Goal: Use online tool/utility: Utilize a website feature to perform a specific function

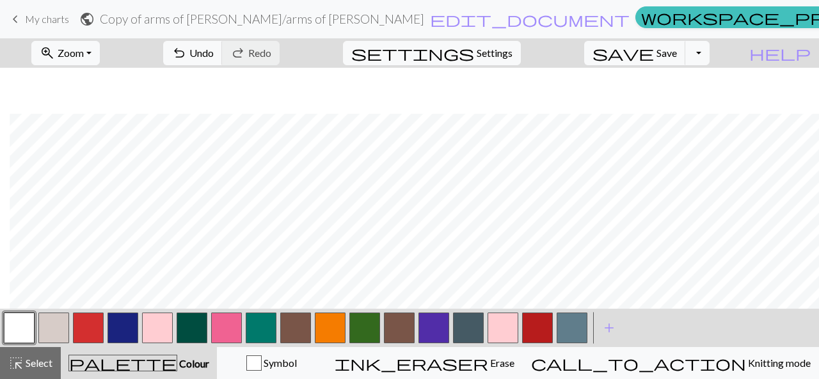
scroll to position [0, 10]
click at [328, 332] on button "button" at bounding box center [330, 328] width 31 height 31
click at [17, 329] on button "button" at bounding box center [19, 328] width 31 height 31
click at [120, 335] on button "button" at bounding box center [122, 328] width 31 height 31
click at [223, 63] on button "undo Undo Undo" at bounding box center [192, 53] width 59 height 24
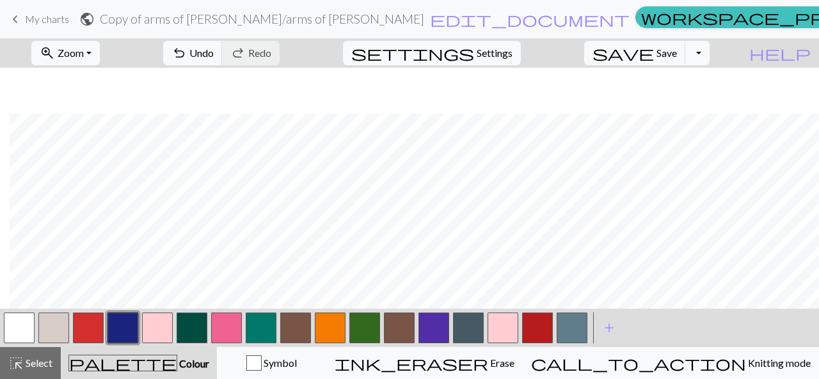
scroll to position [46, 10]
click at [223, 61] on button "undo Undo Undo" at bounding box center [192, 53] width 59 height 24
click at [54, 326] on button "button" at bounding box center [53, 328] width 31 height 31
click at [122, 337] on button "button" at bounding box center [122, 328] width 31 height 31
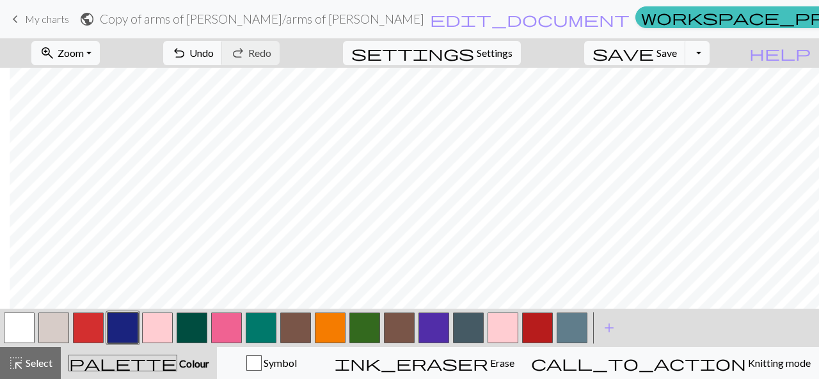
click at [65, 323] on button "button" at bounding box center [53, 328] width 31 height 31
click at [132, 327] on button "button" at bounding box center [122, 328] width 31 height 31
click at [65, 324] on button "button" at bounding box center [53, 328] width 31 height 31
click at [28, 331] on button "button" at bounding box center [19, 328] width 31 height 31
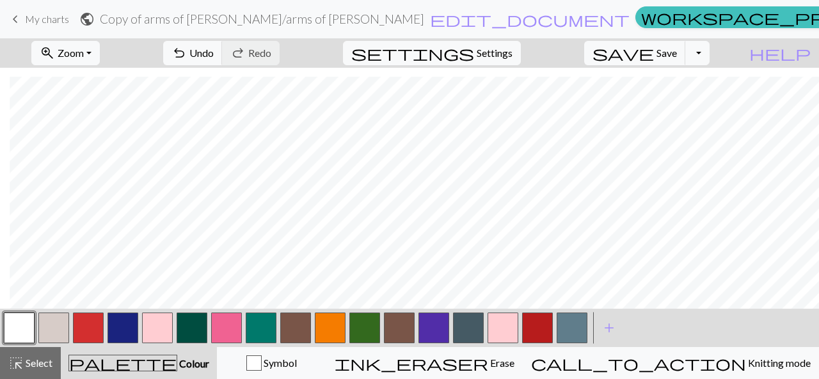
click at [58, 327] on button "button" at bounding box center [53, 328] width 31 height 31
click at [118, 331] on button "button" at bounding box center [122, 328] width 31 height 31
click at [26, 326] on button "button" at bounding box center [19, 328] width 31 height 31
click at [118, 338] on button "button" at bounding box center [122, 328] width 31 height 31
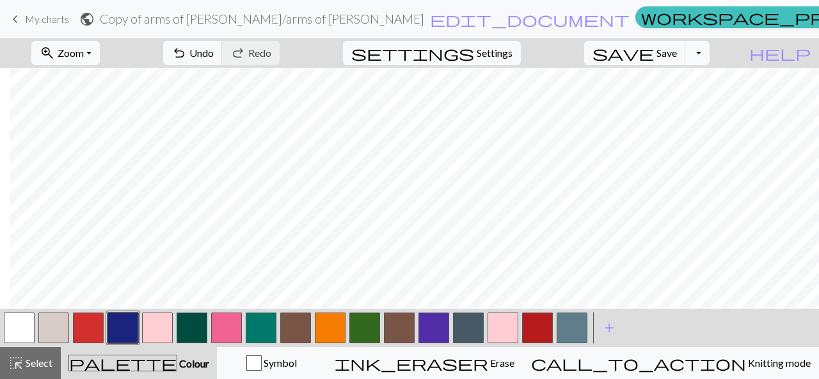
click at [20, 336] on button "button" at bounding box center [19, 328] width 31 height 31
click at [127, 324] on button "button" at bounding box center [122, 328] width 31 height 31
click at [24, 330] on button "button" at bounding box center [19, 328] width 31 height 31
click at [127, 331] on button "button" at bounding box center [122, 328] width 31 height 31
click at [29, 321] on button "button" at bounding box center [19, 328] width 31 height 31
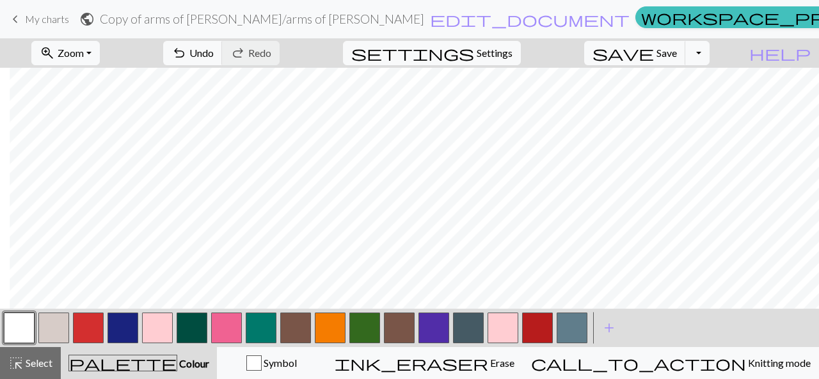
click at [123, 325] on button "button" at bounding box center [122, 328] width 31 height 31
click at [10, 338] on button "button" at bounding box center [19, 328] width 31 height 31
click at [116, 329] on button "button" at bounding box center [122, 328] width 31 height 31
click at [24, 327] on button "button" at bounding box center [19, 328] width 31 height 31
click at [129, 335] on button "button" at bounding box center [122, 328] width 31 height 31
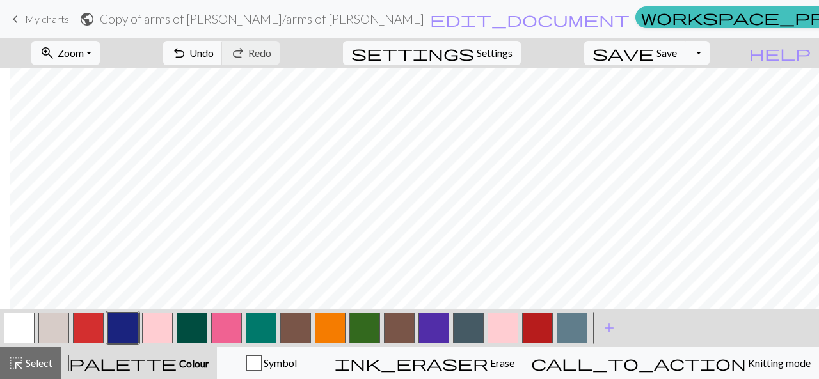
click at [25, 336] on button "button" at bounding box center [19, 328] width 31 height 31
click at [119, 332] on button "button" at bounding box center [122, 328] width 31 height 31
click at [11, 324] on button "button" at bounding box center [19, 328] width 31 height 31
click at [122, 329] on button "button" at bounding box center [122, 328] width 31 height 31
click at [223, 54] on button "undo Undo Undo" at bounding box center [192, 53] width 59 height 24
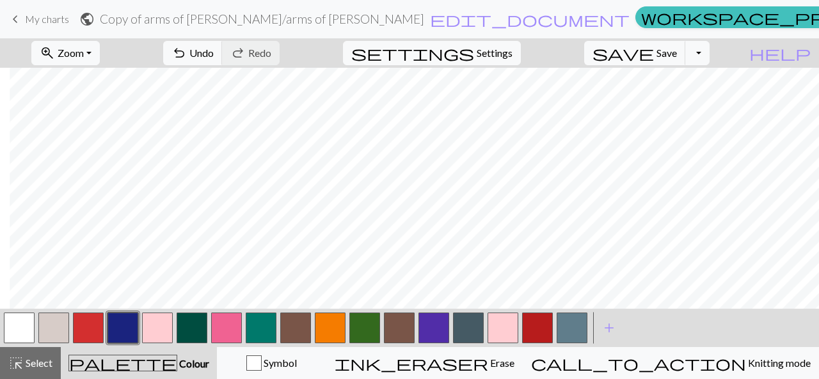
click at [20, 322] on button "button" at bounding box center [19, 328] width 31 height 31
click at [113, 323] on button "button" at bounding box center [122, 328] width 31 height 31
click at [223, 57] on button "undo Undo Undo" at bounding box center [192, 53] width 59 height 24
click at [223, 56] on button "undo Undo Undo" at bounding box center [192, 53] width 59 height 24
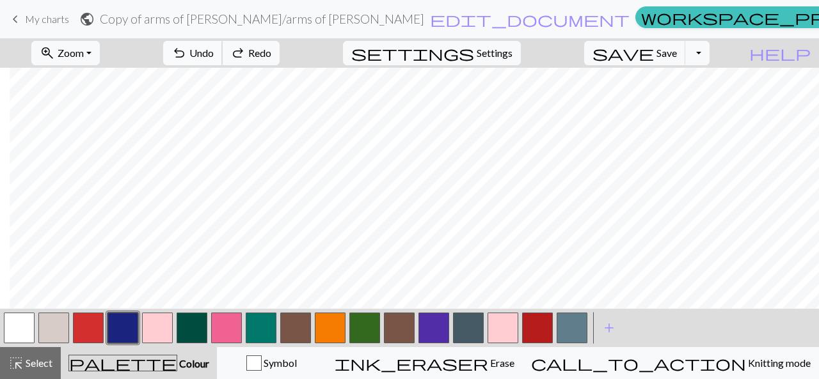
click at [223, 56] on button "undo Undo Undo" at bounding box center [192, 53] width 59 height 24
click at [31, 340] on button "button" at bounding box center [19, 328] width 31 height 31
click at [93, 335] on button "button" at bounding box center [88, 328] width 31 height 31
click at [677, 58] on span "Save" at bounding box center [666, 53] width 20 height 12
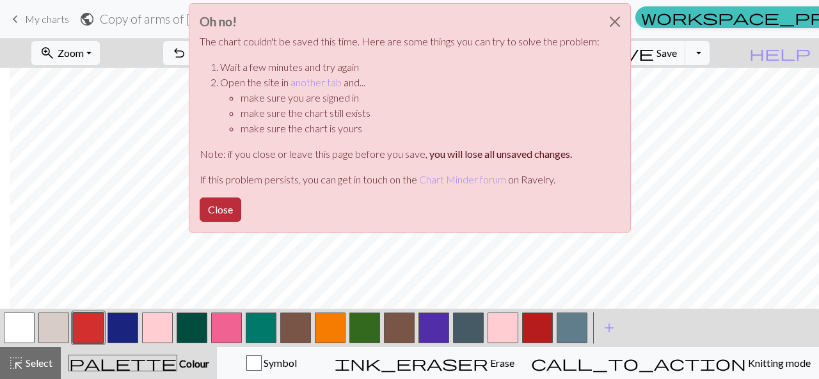
click at [221, 213] on button "Close" at bounding box center [221, 210] width 42 height 24
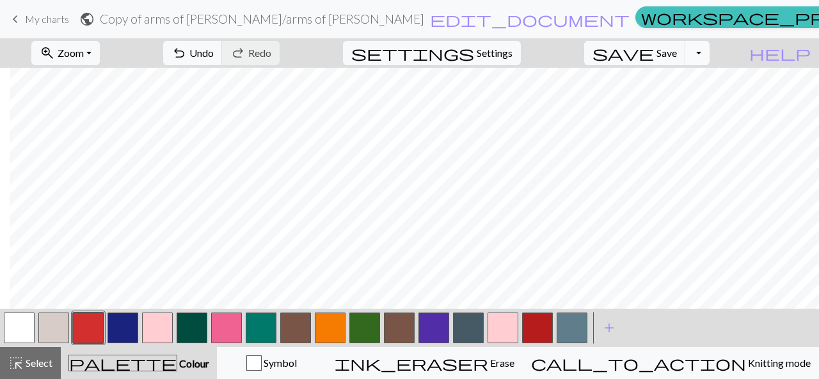
click at [709, 58] on button "Toggle Dropdown" at bounding box center [697, 53] width 24 height 24
click at [674, 107] on button "save_alt Download" at bounding box center [603, 101] width 211 height 20
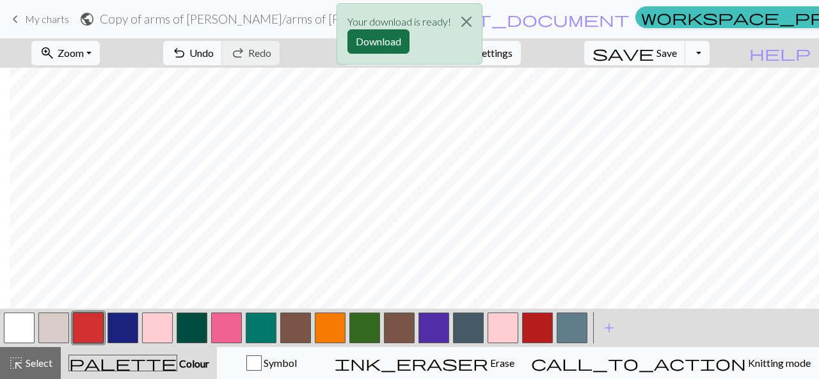
click at [393, 35] on button "Download" at bounding box center [378, 41] width 62 height 24
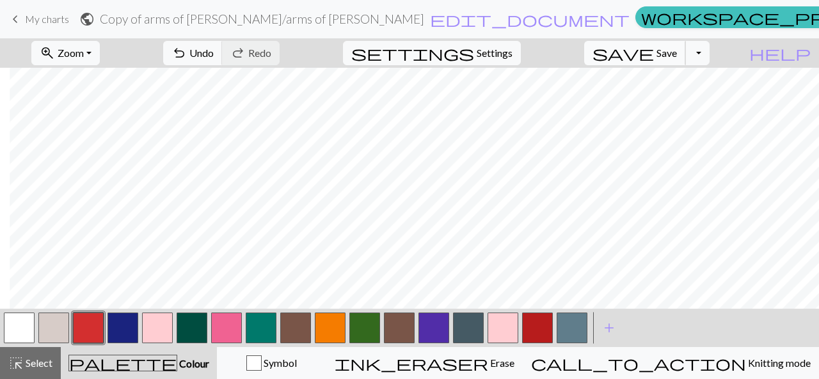
click at [675, 57] on button "save Save Save" at bounding box center [635, 53] width 102 height 24
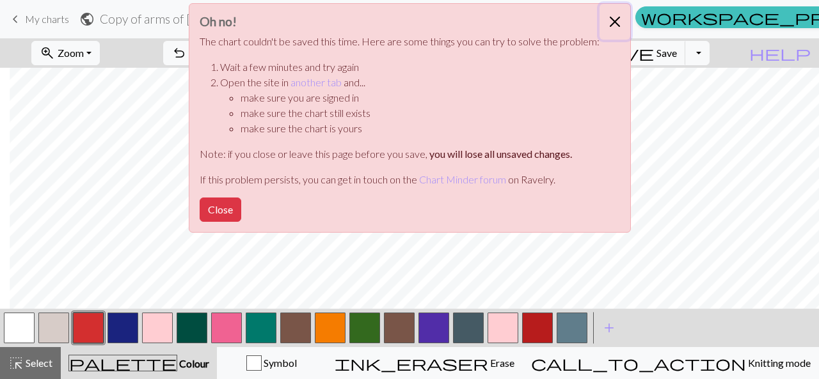
click at [607, 27] on button "Close" at bounding box center [614, 22] width 31 height 36
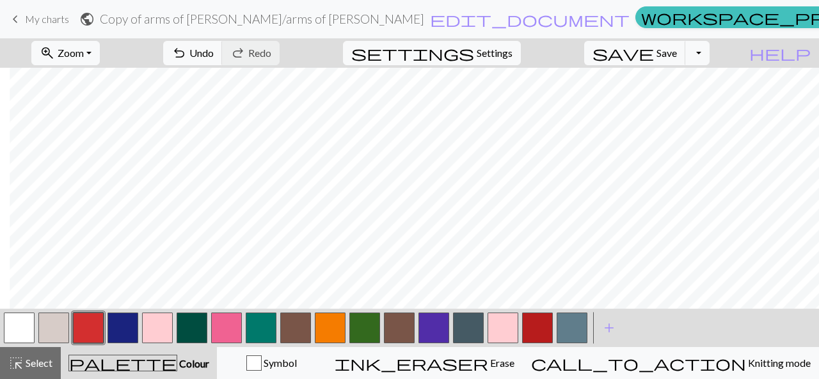
click at [327, 340] on button "button" at bounding box center [330, 328] width 31 height 31
click at [187, 48] on span "undo" at bounding box center [178, 53] width 15 height 18
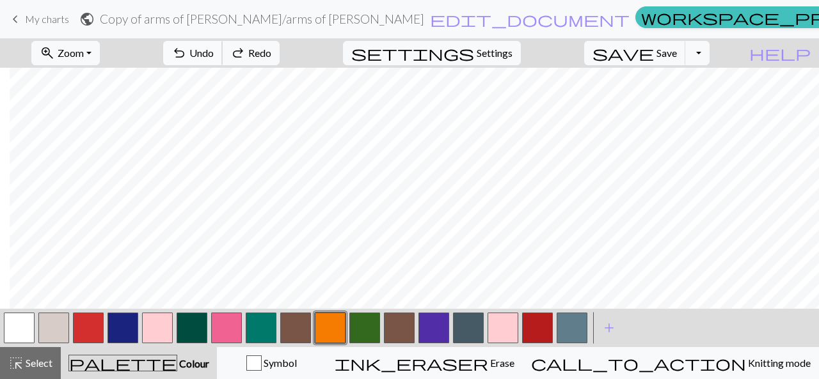
click at [187, 48] on span "undo" at bounding box center [178, 53] width 15 height 18
click at [187, 59] on span "undo" at bounding box center [178, 53] width 15 height 18
click at [86, 333] on button "button" at bounding box center [88, 328] width 31 height 31
click at [333, 340] on button "button" at bounding box center [330, 328] width 31 height 31
click at [223, 52] on button "undo Undo Undo" at bounding box center [192, 53] width 59 height 24
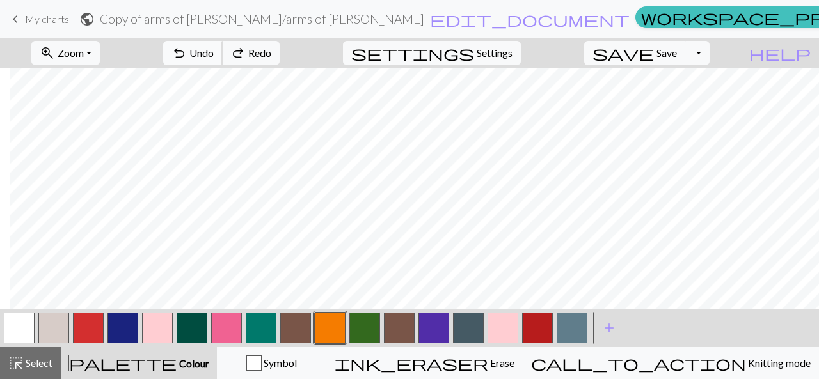
click at [223, 52] on button "undo Undo Undo" at bounding box center [192, 53] width 59 height 24
click at [88, 332] on button "button" at bounding box center [88, 328] width 31 height 31
click at [334, 331] on button "button" at bounding box center [330, 328] width 31 height 31
click at [90, 330] on button "button" at bounding box center [88, 328] width 31 height 31
click at [539, 329] on button "button" at bounding box center [537, 328] width 31 height 31
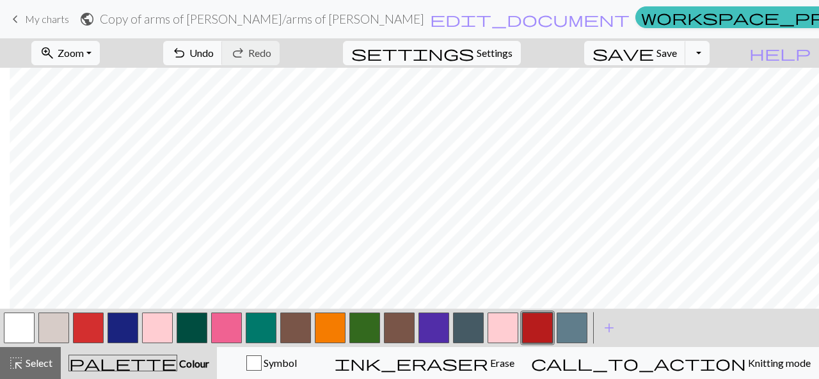
click at [319, 334] on button "button" at bounding box center [330, 328] width 31 height 31
click at [214, 56] on span "Undo" at bounding box center [201, 53] width 24 height 12
click at [677, 52] on span "Save" at bounding box center [666, 53] width 20 height 12
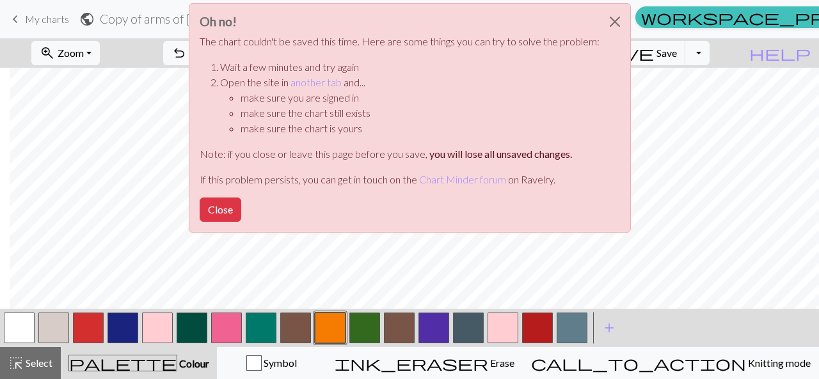
click at [706, 125] on div "Oh no! The chart couldn't be saved this time. Here are some things you can try …" at bounding box center [409, 121] width 819 height 243
click at [611, 22] on button "Close" at bounding box center [614, 22] width 31 height 36
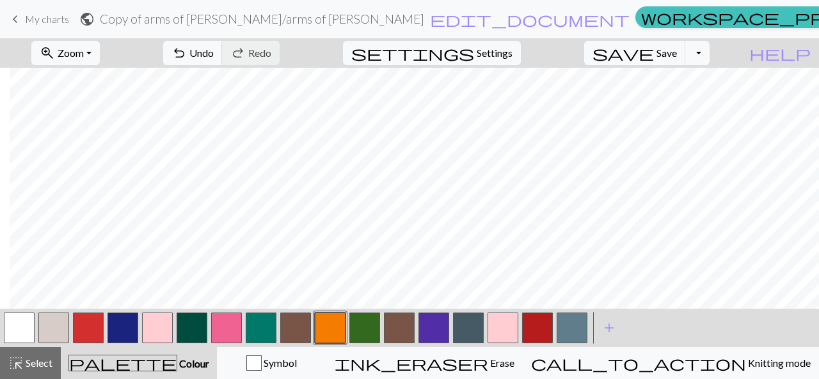
click at [22, 319] on button "button" at bounding box center [19, 328] width 31 height 31
click at [336, 320] on button "button" at bounding box center [330, 328] width 31 height 31
click at [223, 55] on button "undo Undo Undo" at bounding box center [192, 53] width 59 height 24
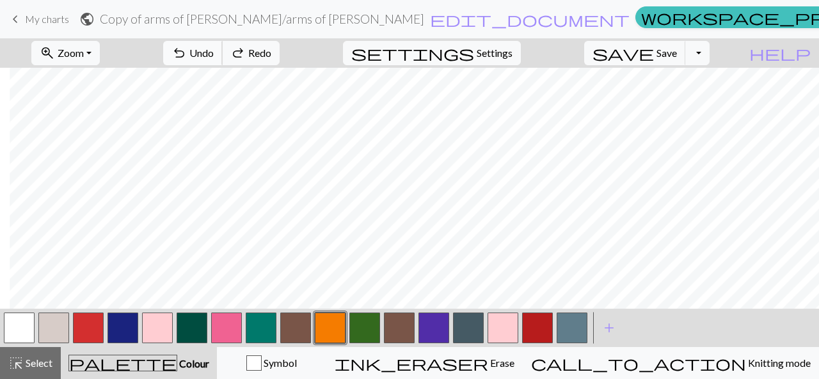
click at [214, 56] on span "Undo" at bounding box center [201, 53] width 24 height 12
click at [214, 51] on span "Undo" at bounding box center [201, 53] width 24 height 12
click at [214, 52] on span "Undo" at bounding box center [201, 53] width 24 height 12
click at [246, 56] on span "redo" at bounding box center [237, 53] width 15 height 18
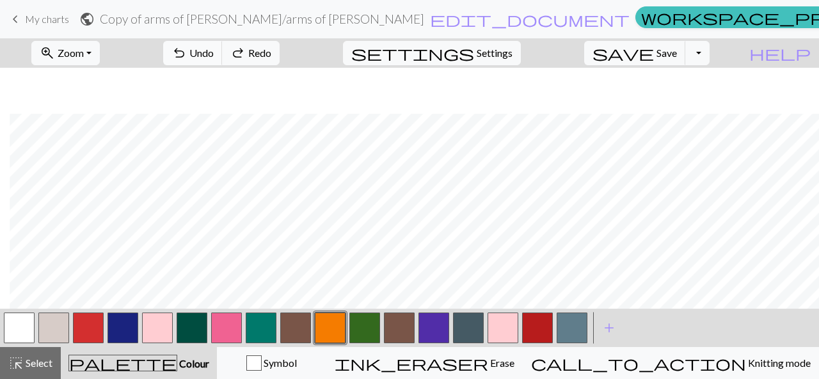
scroll to position [46, 10]
click at [214, 52] on span "Undo" at bounding box center [201, 53] width 24 height 12
click at [79, 325] on button "button" at bounding box center [88, 328] width 31 height 31
click at [320, 322] on button "button" at bounding box center [330, 328] width 31 height 31
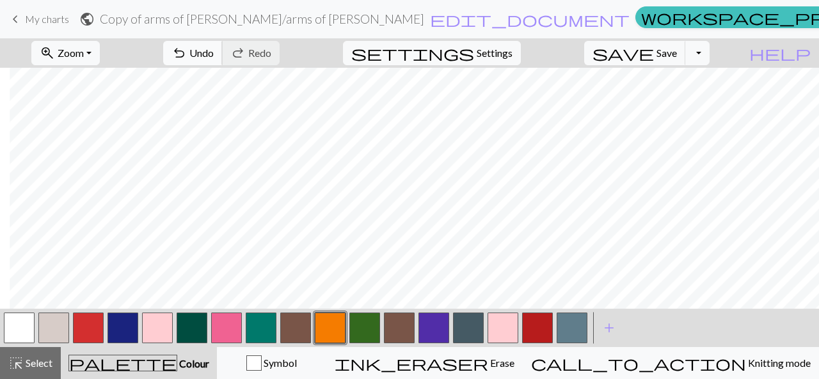
click at [187, 58] on span "undo" at bounding box center [178, 53] width 15 height 18
click at [214, 48] on span "Undo" at bounding box center [201, 53] width 24 height 12
click at [77, 336] on button "button" at bounding box center [88, 328] width 31 height 31
click at [214, 58] on span "Undo" at bounding box center [201, 53] width 24 height 12
click at [214, 51] on span "Undo" at bounding box center [201, 53] width 24 height 12
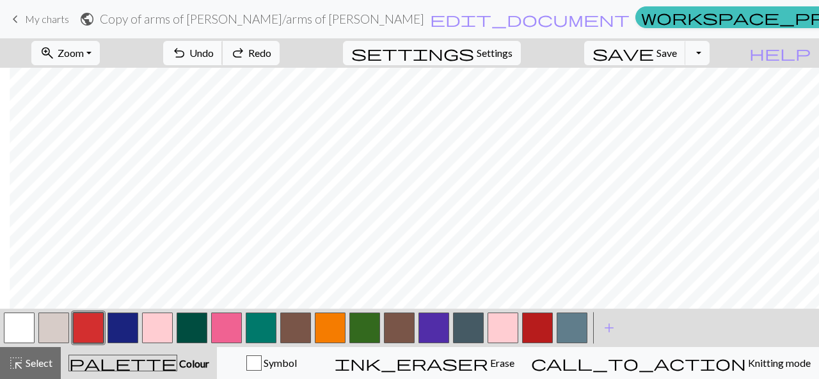
click at [214, 51] on span "Undo" at bounding box center [201, 53] width 24 height 12
click at [214, 48] on span "Undo" at bounding box center [201, 53] width 24 height 12
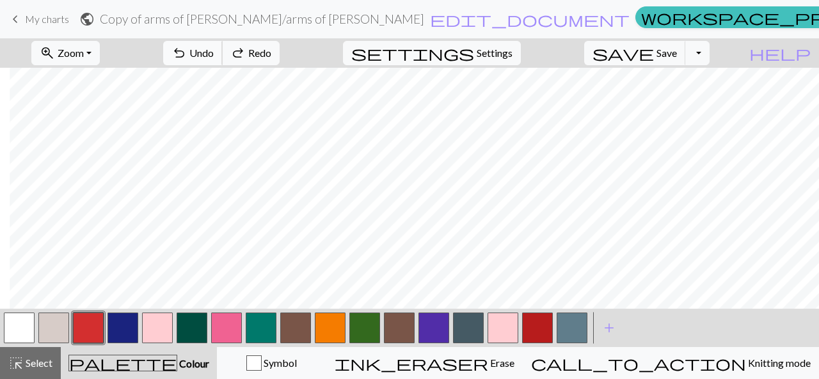
click at [214, 48] on span "Undo" at bounding box center [201, 53] width 24 height 12
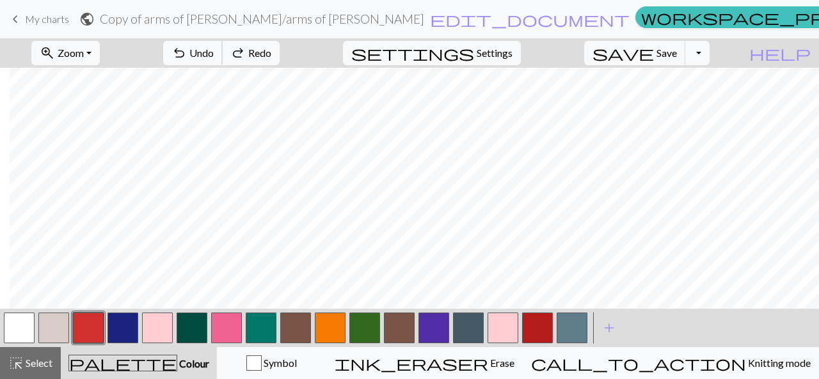
click at [214, 48] on span "Undo" at bounding box center [201, 53] width 24 height 12
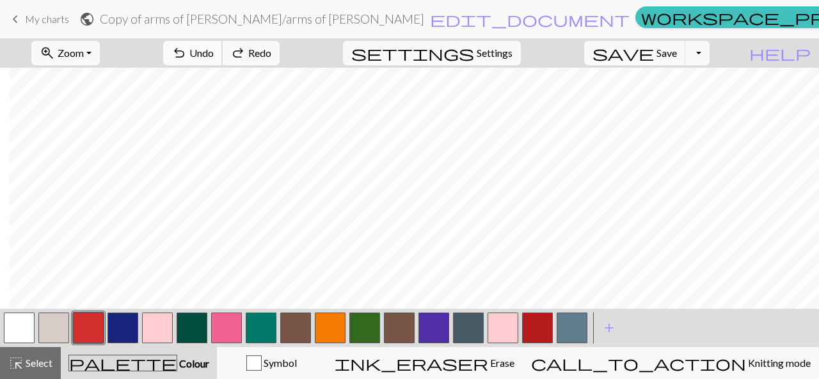
click at [214, 48] on span "Undo" at bounding box center [201, 53] width 24 height 12
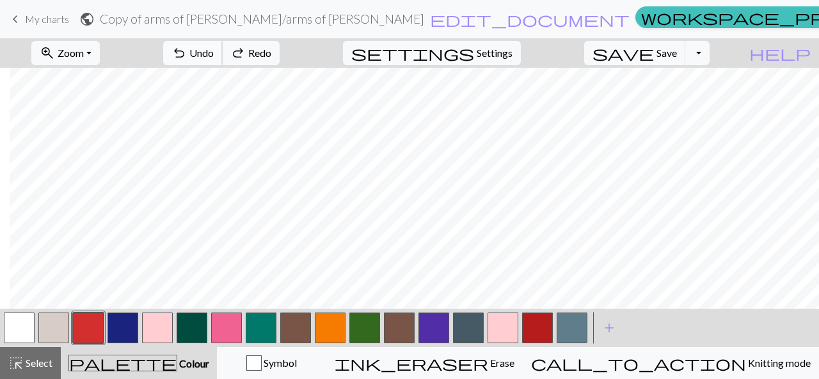
click at [214, 48] on span "Undo" at bounding box center [201, 53] width 24 height 12
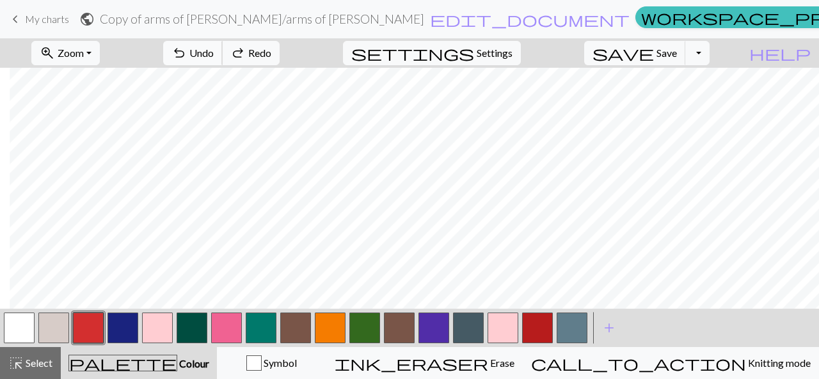
click at [214, 48] on span "Undo" at bounding box center [201, 53] width 24 height 12
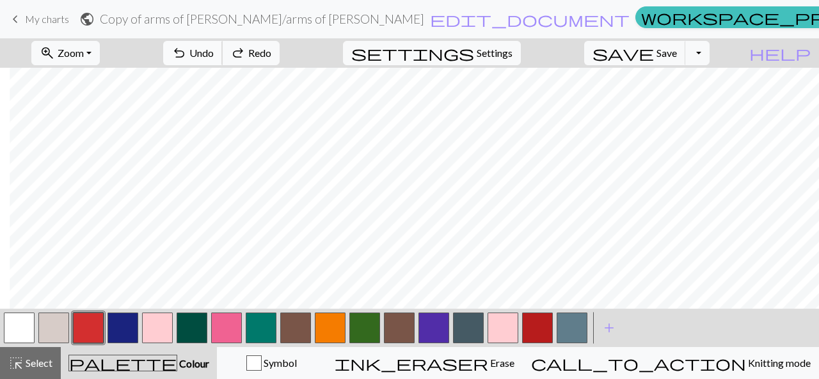
click at [214, 48] on span "Undo" at bounding box center [201, 53] width 24 height 12
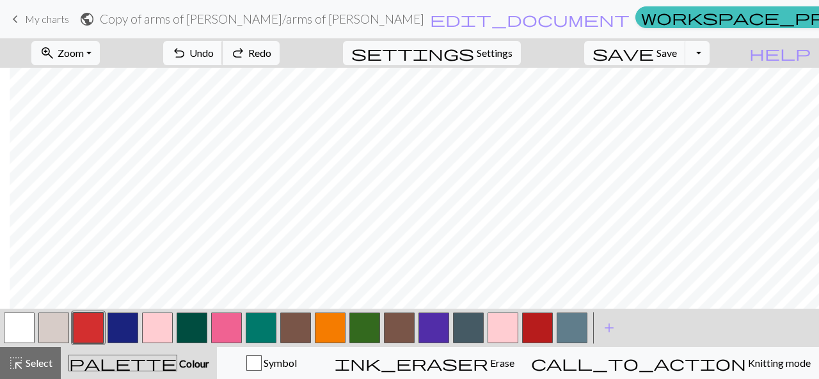
click at [214, 48] on span "Undo" at bounding box center [201, 53] width 24 height 12
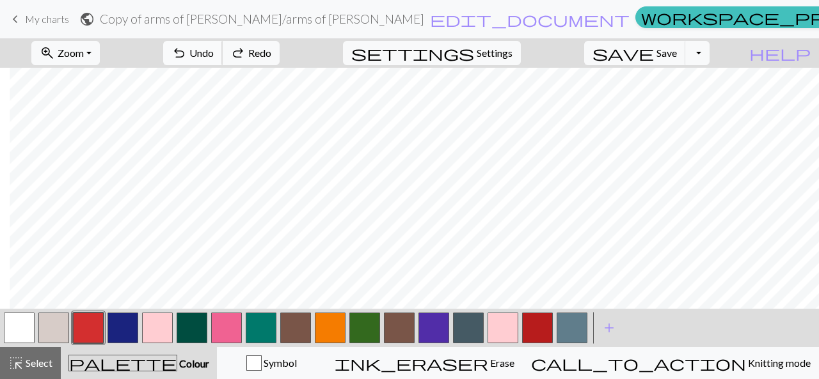
click at [214, 48] on span "Undo" at bounding box center [201, 53] width 24 height 12
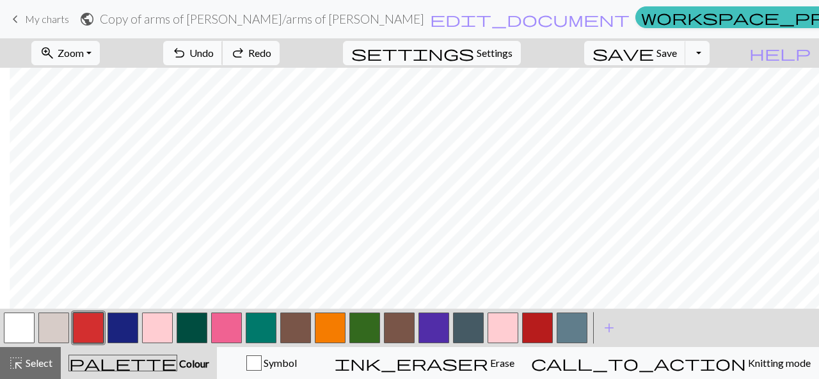
click at [214, 48] on span "Undo" at bounding box center [201, 53] width 24 height 12
click at [277, 48] on div "undo Undo Undo redo Redo Redo" at bounding box center [222, 52] width 136 height 29
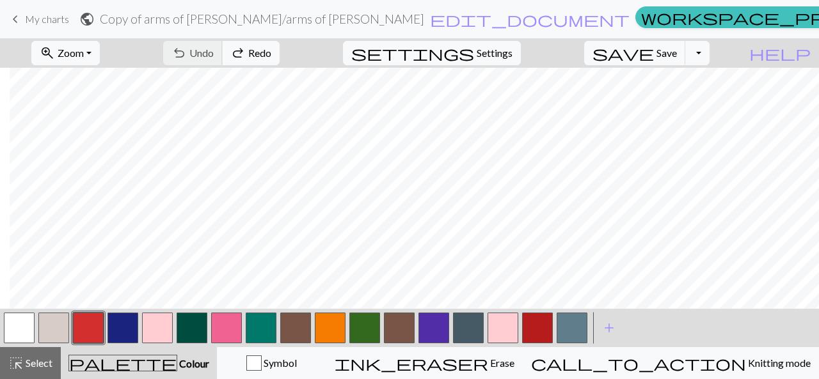
click at [277, 48] on div "undo Undo Undo redo Redo Redo" at bounding box center [222, 52] width 136 height 29
click at [281, 53] on div "undo Undo Undo redo Redo Redo" at bounding box center [222, 52] width 136 height 29
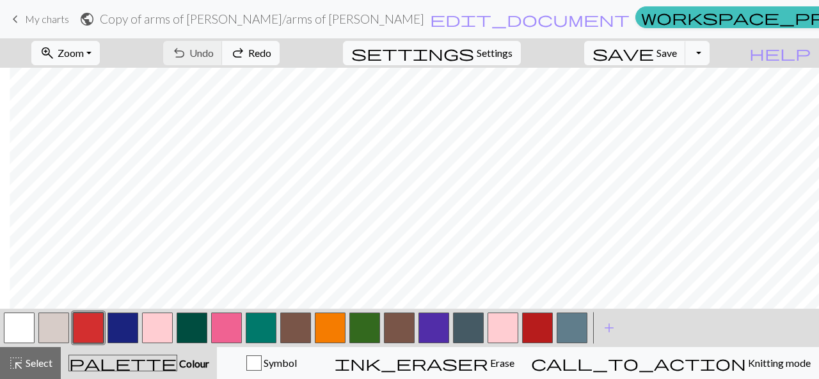
click at [281, 53] on div "undo Undo Undo redo Redo Redo" at bounding box center [222, 52] width 136 height 29
click at [99, 328] on button "button" at bounding box center [88, 328] width 31 height 31
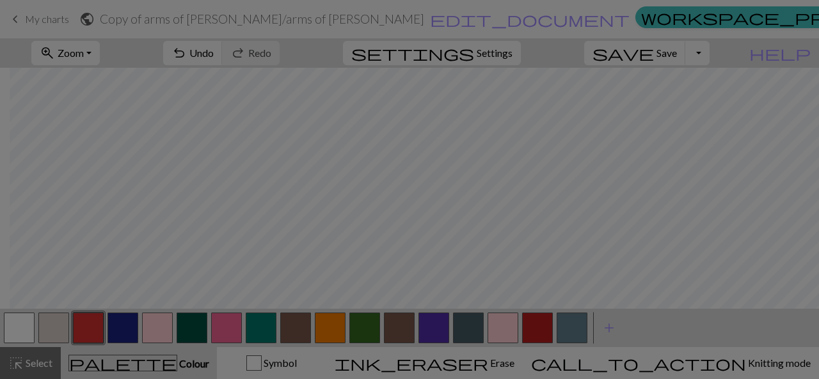
click at [127, 327] on div "Edit colour Name CC2 Use advanced picker workspace_premium Become a Pro user to…" at bounding box center [409, 189] width 819 height 379
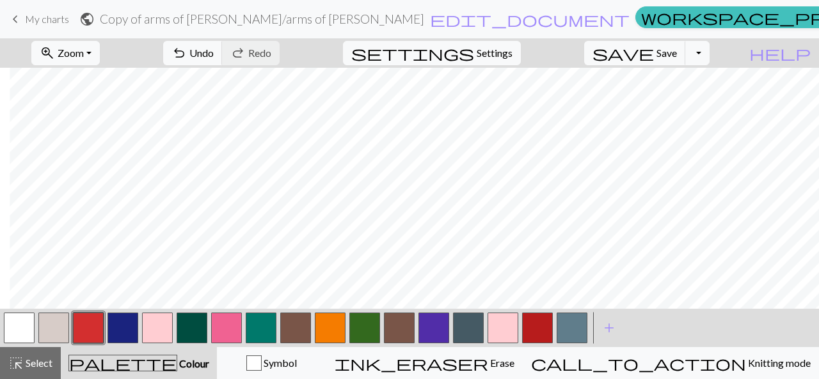
click at [122, 322] on button "button" at bounding box center [122, 328] width 31 height 31
click at [8, 326] on button "button" at bounding box center [19, 328] width 31 height 31
click at [329, 333] on button "button" at bounding box center [330, 328] width 31 height 31
click at [223, 59] on button "undo Undo Undo" at bounding box center [192, 53] width 59 height 24
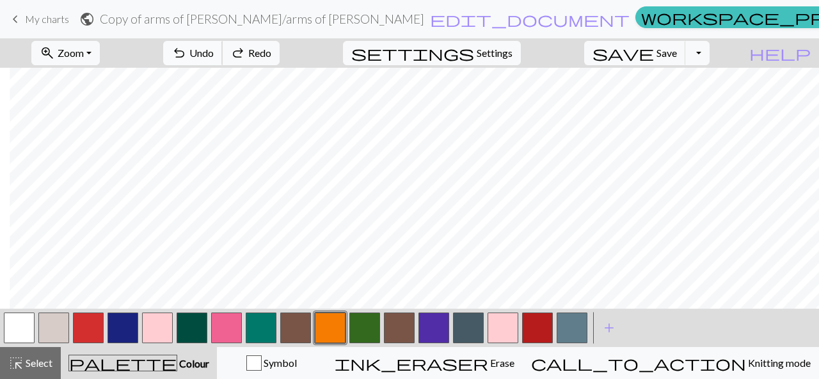
click at [223, 59] on button "undo Undo Undo" at bounding box center [192, 53] width 59 height 24
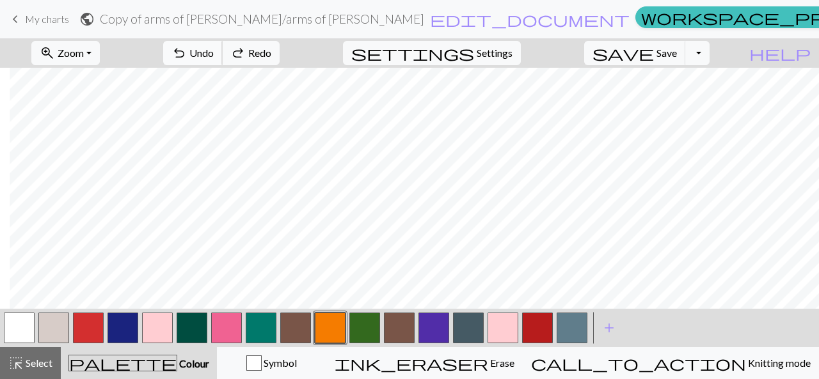
click at [223, 59] on button "undo Undo Undo" at bounding box center [192, 53] width 59 height 24
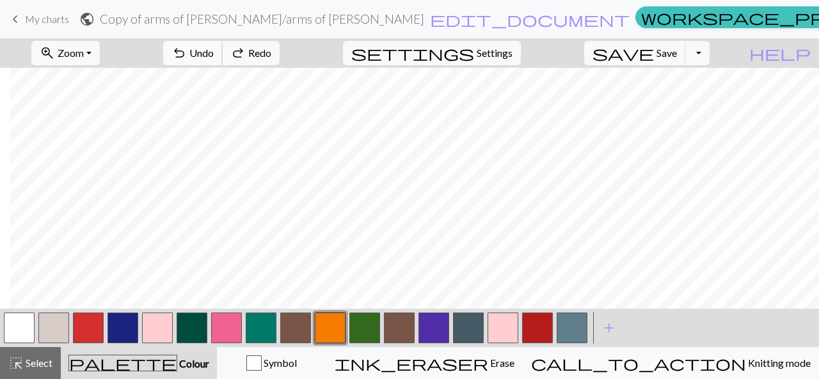
click at [223, 59] on button "undo Undo Undo" at bounding box center [192, 53] width 59 height 24
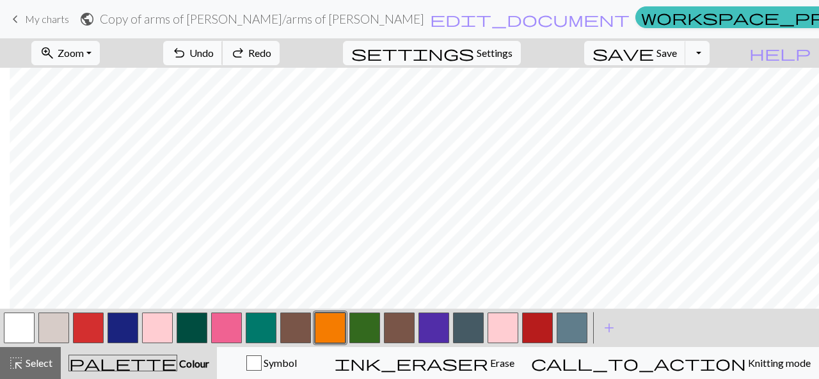
click at [223, 59] on button "undo Undo Undo" at bounding box center [192, 53] width 59 height 24
click at [280, 59] on button "redo Redo Redo" at bounding box center [251, 53] width 58 height 24
click at [214, 49] on span "Undo" at bounding box center [201, 53] width 24 height 12
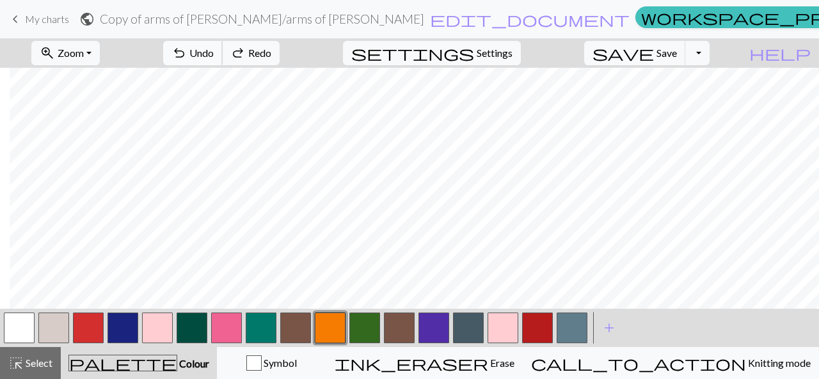
click at [214, 49] on span "Undo" at bounding box center [201, 53] width 24 height 12
click at [214, 57] on span "Undo" at bounding box center [201, 53] width 24 height 12
click at [214, 54] on span "Undo" at bounding box center [201, 53] width 24 height 12
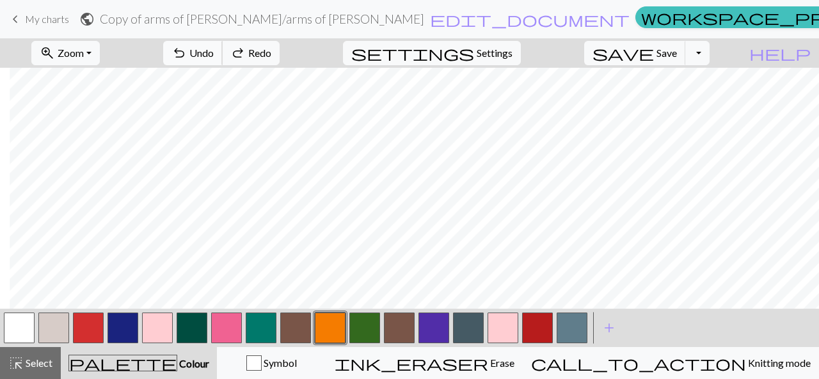
click at [214, 55] on span "Undo" at bounding box center [201, 53] width 24 height 12
click at [214, 56] on span "Undo" at bounding box center [201, 53] width 24 height 12
click at [223, 63] on button "undo Undo Undo" at bounding box center [192, 53] width 59 height 24
click at [93, 329] on button "button" at bounding box center [88, 328] width 31 height 31
click at [322, 324] on button "button" at bounding box center [330, 328] width 31 height 31
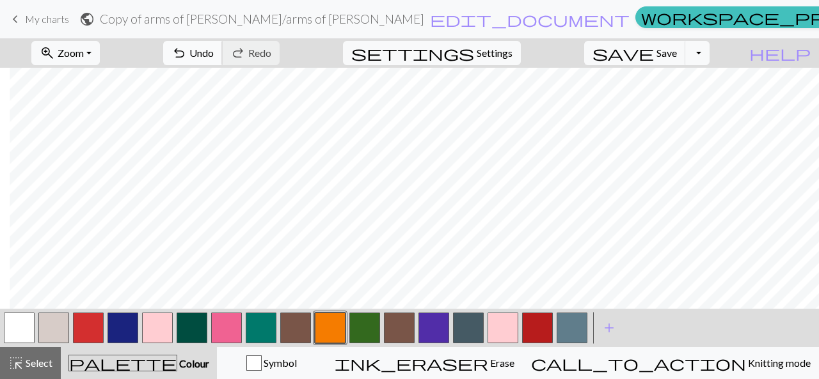
click at [214, 56] on span "Undo" at bounding box center [201, 53] width 24 height 12
click at [223, 49] on button "undo Undo Undo" at bounding box center [192, 53] width 59 height 24
click at [214, 56] on span "Undo" at bounding box center [201, 53] width 24 height 12
click at [187, 47] on span "undo" at bounding box center [178, 53] width 15 height 18
click at [223, 50] on button "undo Undo Undo" at bounding box center [192, 53] width 59 height 24
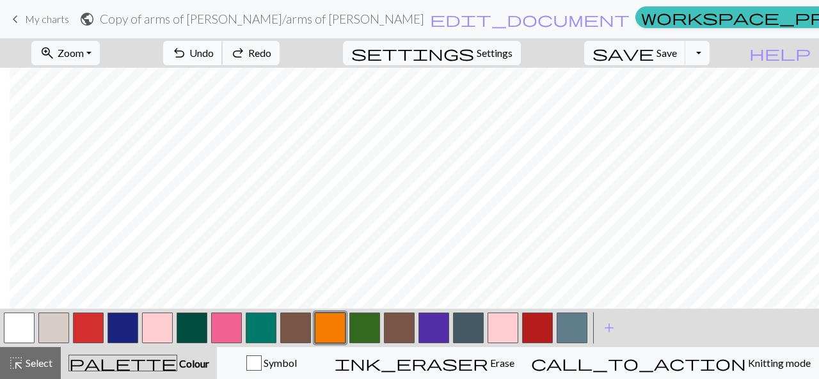
click at [223, 50] on button "undo Undo Undo" at bounding box center [192, 53] width 59 height 24
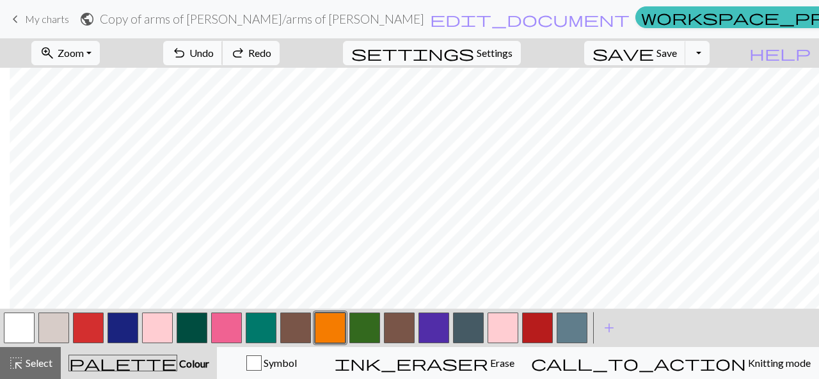
click at [223, 50] on button "undo Undo Undo" at bounding box center [192, 53] width 59 height 24
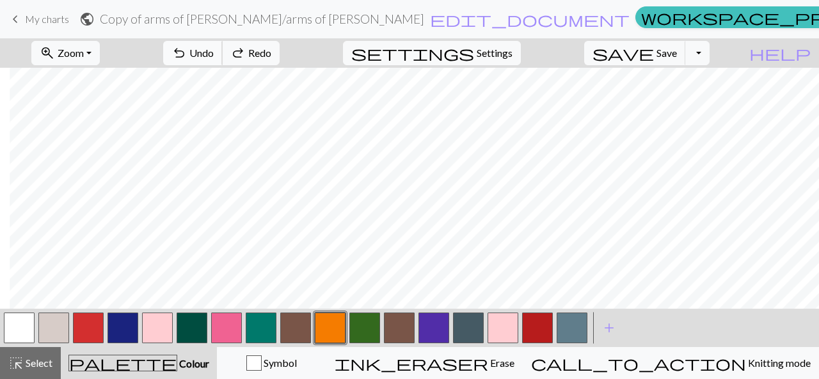
click at [223, 50] on button "undo Undo Undo" at bounding box center [192, 53] width 59 height 24
click at [214, 53] on span "Undo" at bounding box center [201, 53] width 24 height 12
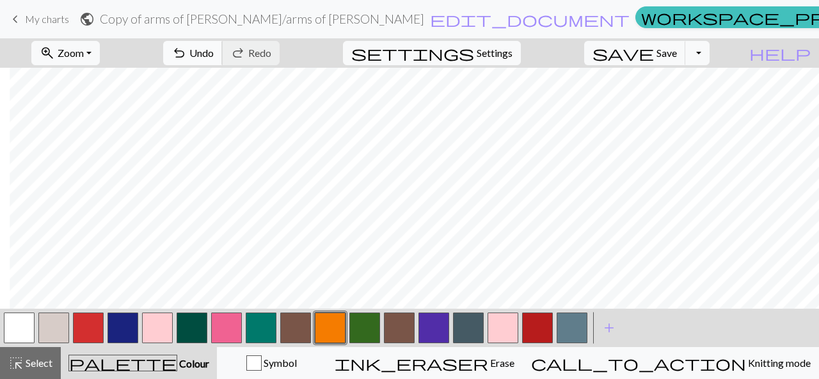
click at [214, 50] on span "Undo" at bounding box center [201, 53] width 24 height 12
click at [187, 57] on span "undo" at bounding box center [178, 53] width 15 height 18
click at [100, 326] on button "button" at bounding box center [88, 328] width 31 height 31
click at [338, 333] on button "button" at bounding box center [330, 328] width 31 height 31
click at [81, 330] on button "button" at bounding box center [88, 328] width 31 height 31
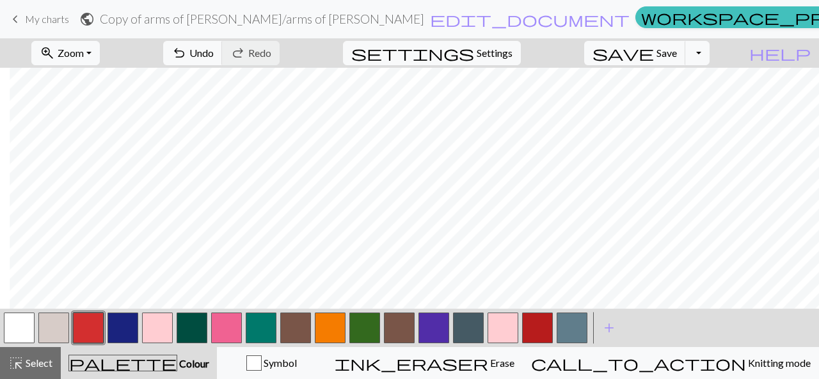
click at [332, 333] on button "button" at bounding box center [330, 328] width 31 height 31
click at [187, 56] on span "undo" at bounding box center [178, 53] width 15 height 18
click at [214, 56] on span "Undo" at bounding box center [201, 53] width 24 height 12
click at [87, 324] on button "button" at bounding box center [88, 328] width 31 height 31
click at [327, 317] on button "button" at bounding box center [330, 328] width 31 height 31
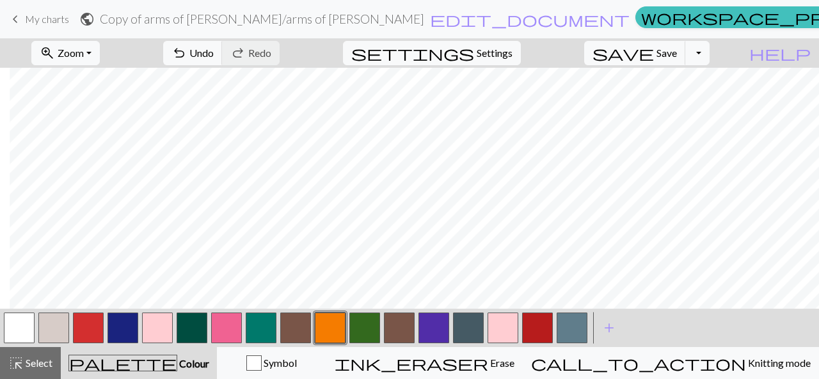
click at [93, 333] on button "button" at bounding box center [88, 328] width 31 height 31
click at [709, 45] on button "Toggle Dropdown" at bounding box center [697, 53] width 24 height 24
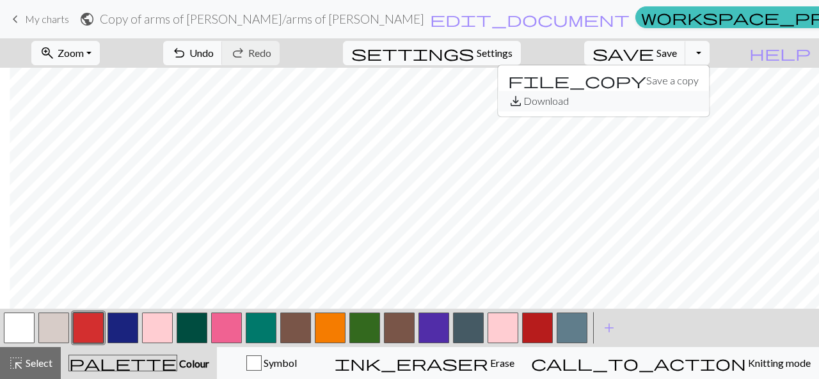
click at [663, 102] on button "save_alt Download" at bounding box center [603, 101] width 211 height 20
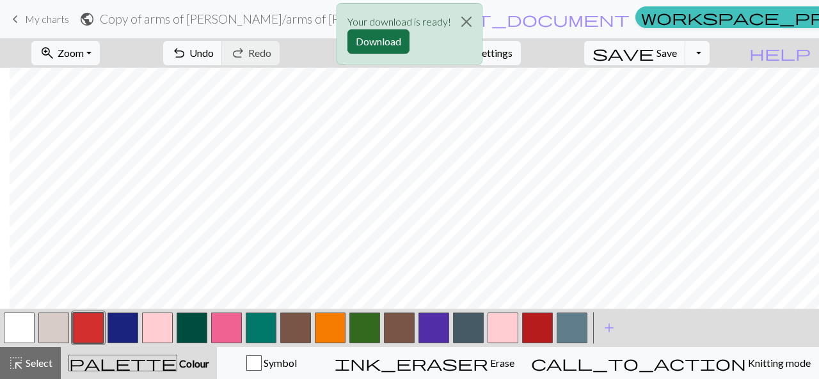
click at [385, 42] on button "Download" at bounding box center [378, 41] width 62 height 24
